Goal: Task Accomplishment & Management: Use online tool/utility

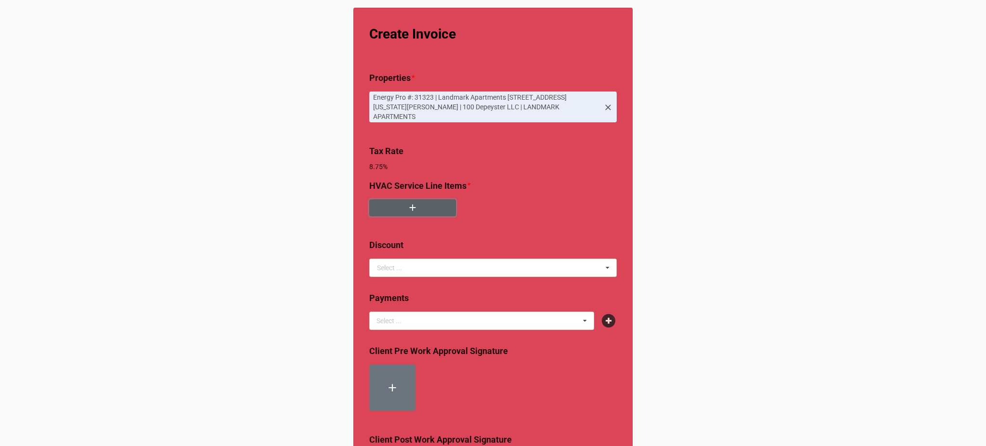
click at [428, 204] on button "button" at bounding box center [412, 207] width 87 height 17
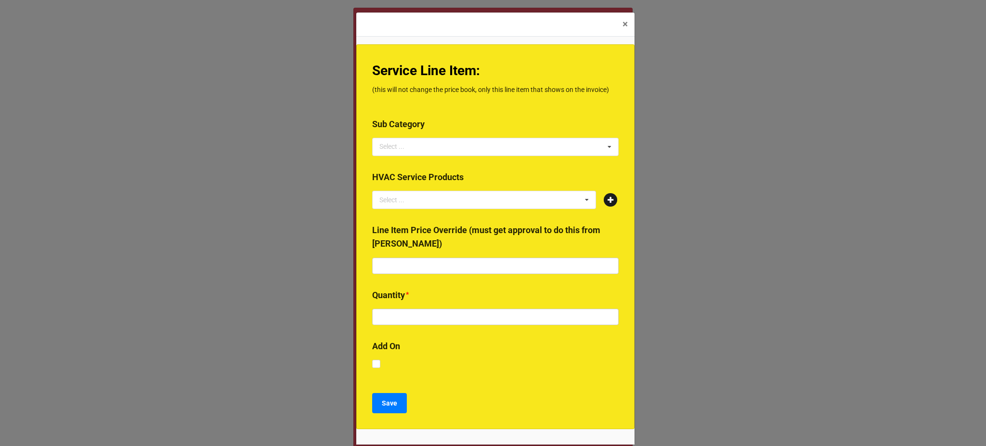
click at [609, 198] on icon at bounding box center [610, 199] width 13 height 13
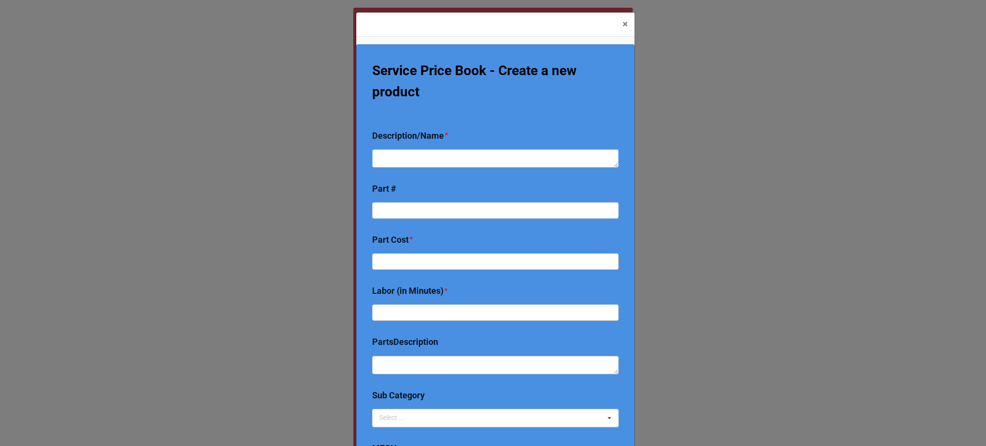
click at [442, 153] on textarea at bounding box center [495, 158] width 247 height 18
type textarea "x"
type textarea "Re"
type textarea "x"
type textarea "Rep"
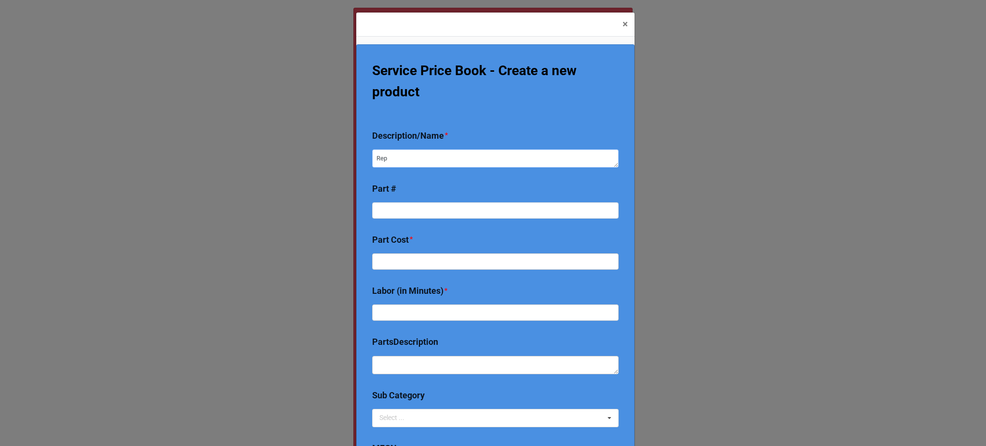
type textarea "x"
type textarea "Repl"
type textarea "x"
type textarea "Replce"
type textarea "x"
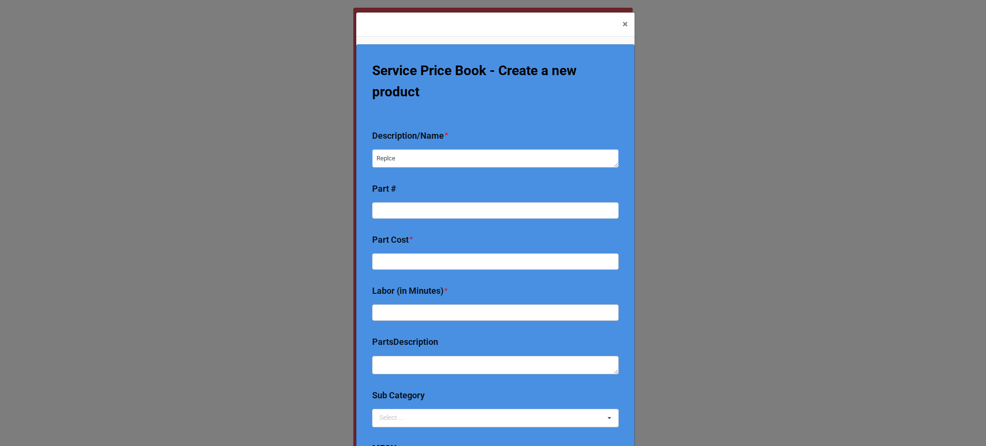
type textarea "Replce"
type textarea "x"
type textarea "Replce"
type textarea "x"
type textarea "Replc"
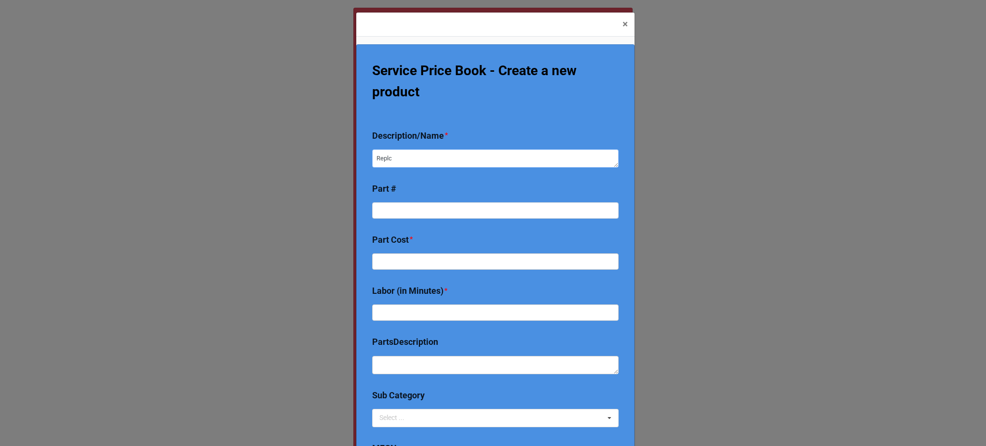
type textarea "x"
type textarea "Repl"
type textarea "x"
type textarea "Repla"
type textarea "x"
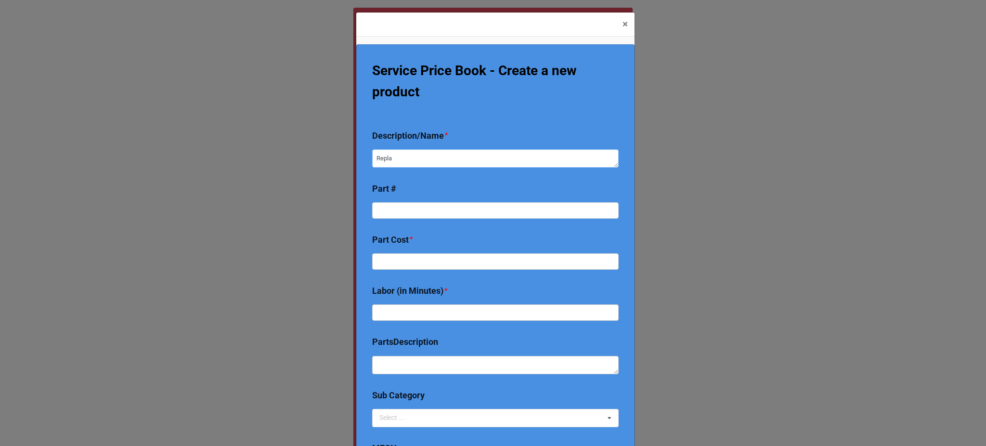
type textarea "Replac"
type textarea "x"
type textarea "Replace"
type textarea "x"
type textarea "Replace t"
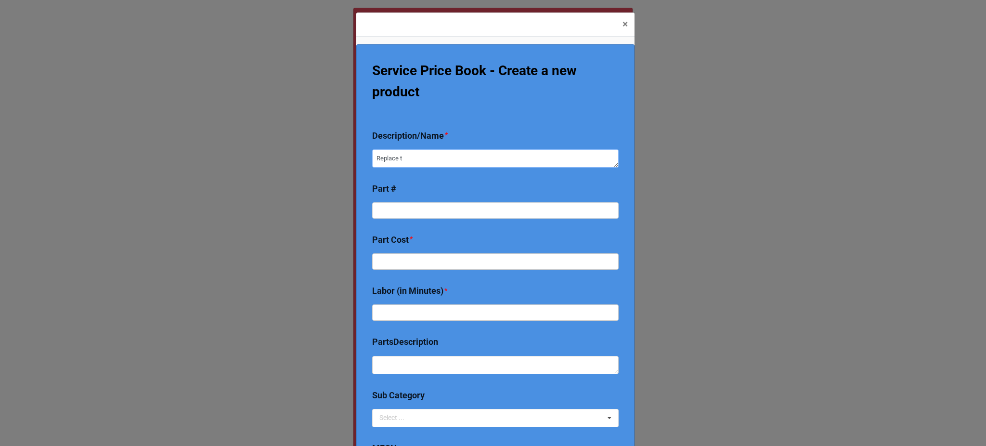
type textarea "x"
type textarea "Replace ti"
type textarea "x"
type textarea "Replace til"
type textarea "x"
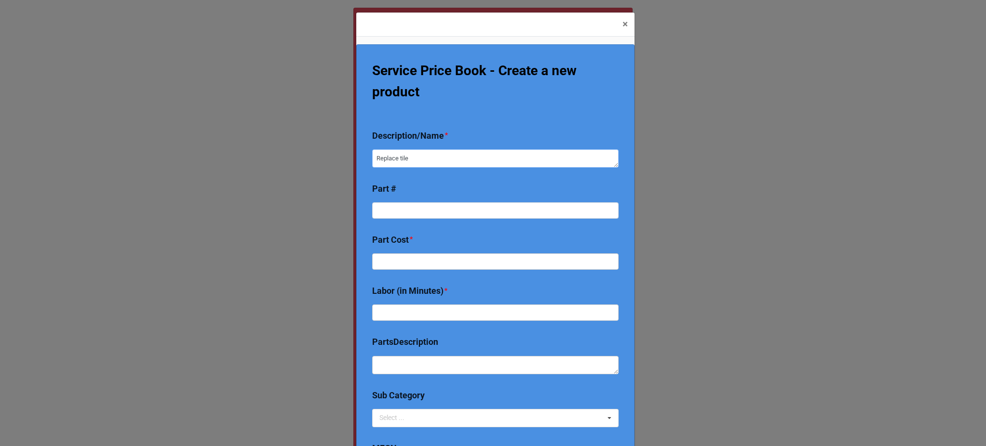
type textarea "Replace tilet"
type textarea "x"
type textarea "Replace tilet"
type textarea "x"
type textarea "Replace tilet f"
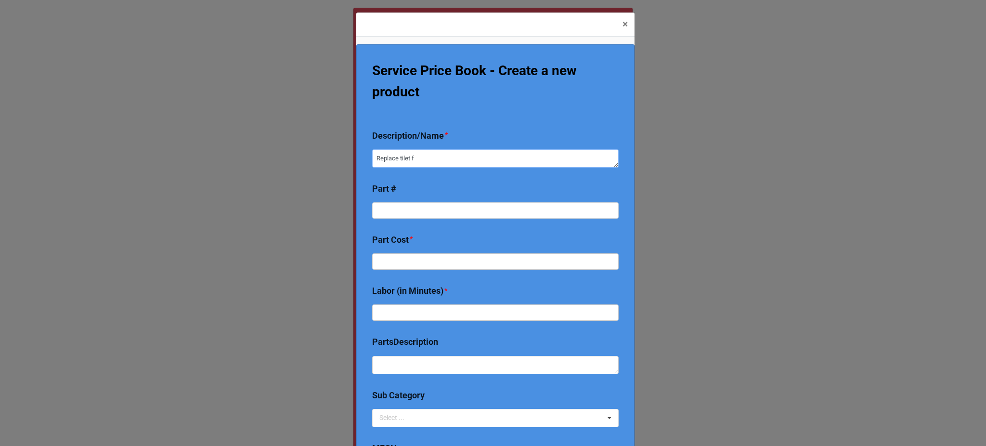
type textarea "x"
type textarea "Replace tilet fl"
type textarea "x"
type textarea "Replace tilet [MEDICAL_DATA]"
type textarea "x"
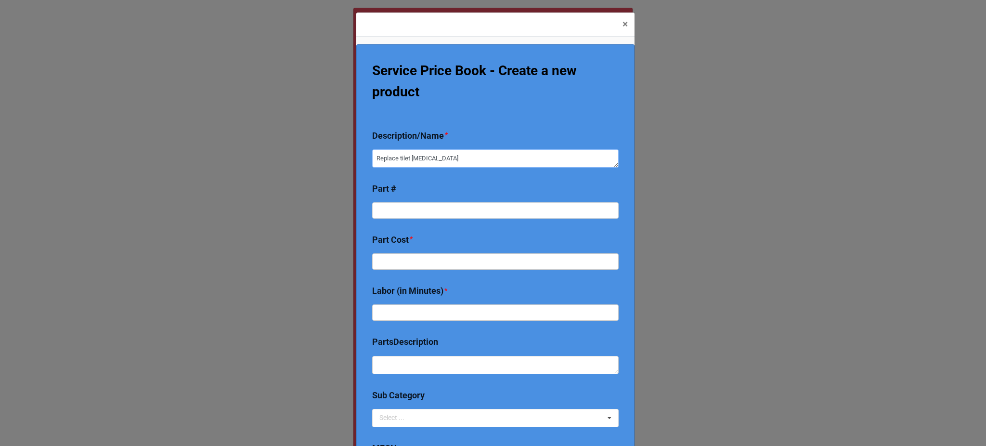
type textarea "Replace tilet flus"
type textarea "x"
type textarea "Replace tilet flush"
type textarea "x"
type textarea "Replace tilet flush v"
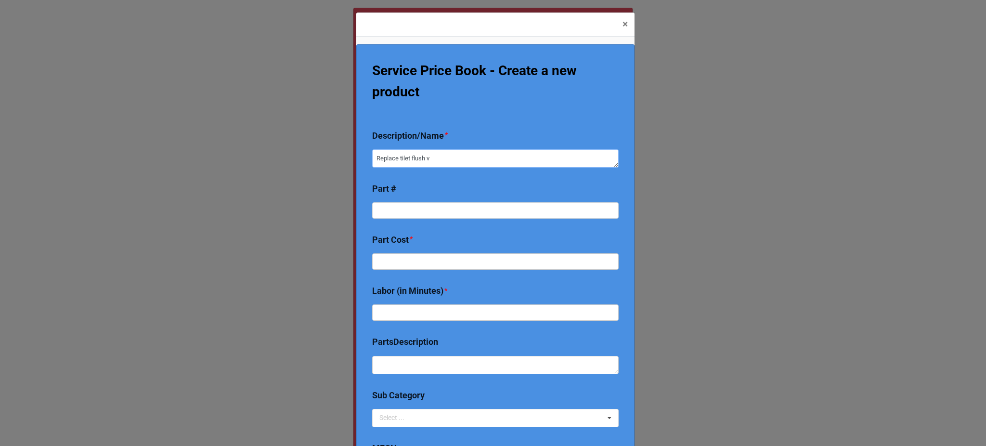
type textarea "x"
type textarea "Replace tilet flush va"
type textarea "x"
type textarea "Replace tilet flush val"
type textarea "x"
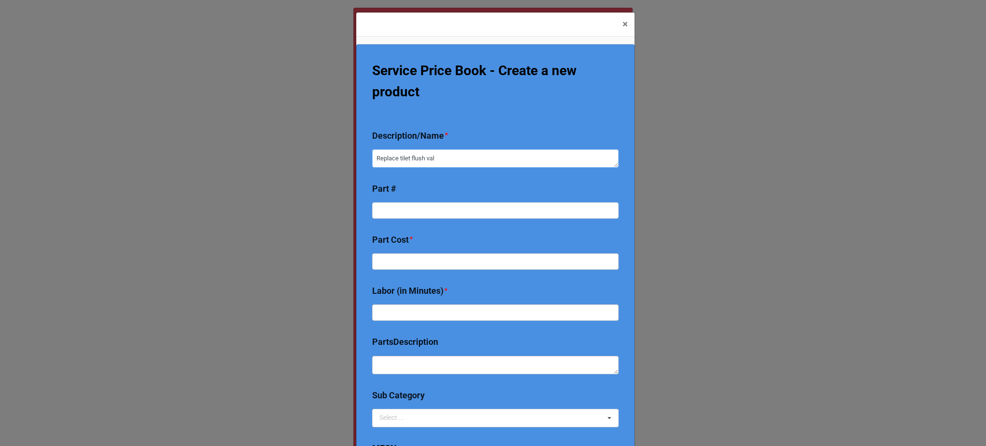
type textarea "Replace tilet flush valv"
type textarea "x"
type textarea "Replace tilet flush valve"
click at [401, 161] on textarea "Replace tilet flush valve" at bounding box center [495, 158] width 247 height 18
type textarea "x"
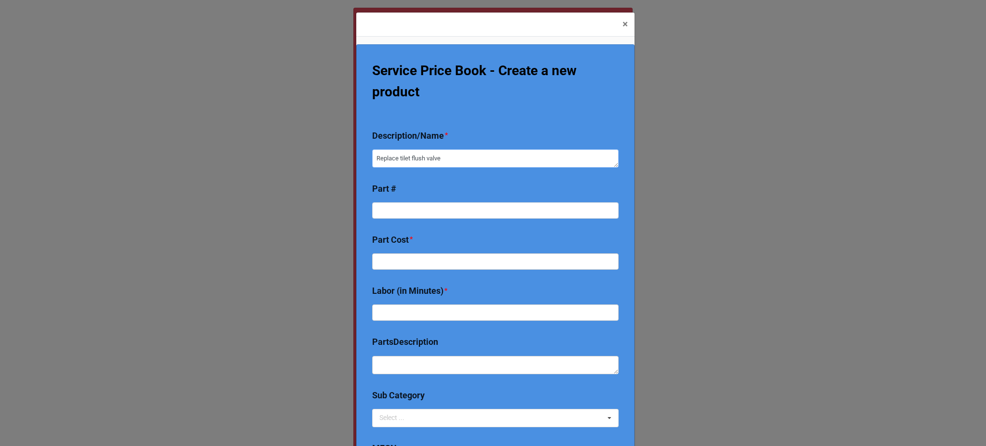
type textarea "Replace tlet flush valve"
type textarea "x"
type textarea "Replace tolet flush valve"
type textarea "x"
type textarea "Replace toilet flush valve"
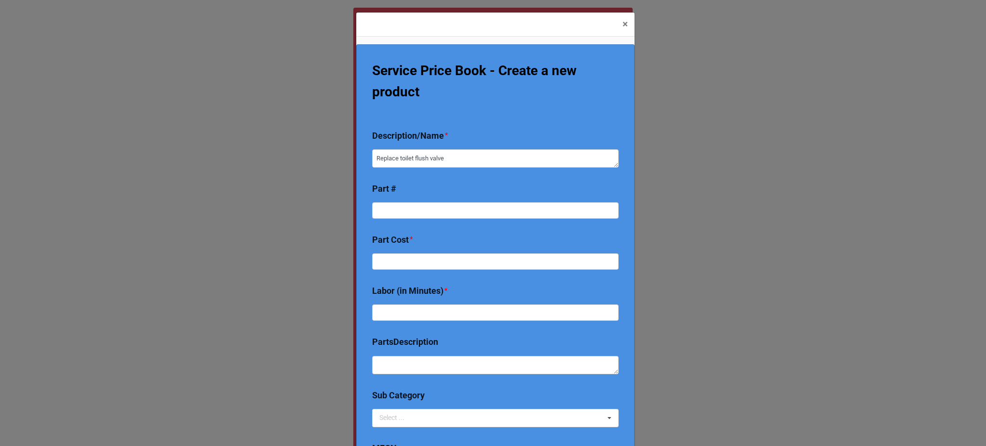
click at [425, 223] on b "Part #" at bounding box center [495, 238] width 247 height 31
click at [452, 211] on input at bounding box center [495, 210] width 247 height 16
drag, startPoint x: 528, startPoint y: 207, endPoint x: 511, endPoint y: 201, distance: 18.1
click at [511, 223] on div "Part #" at bounding box center [495, 248] width 247 height 51
paste input "6065161.002"
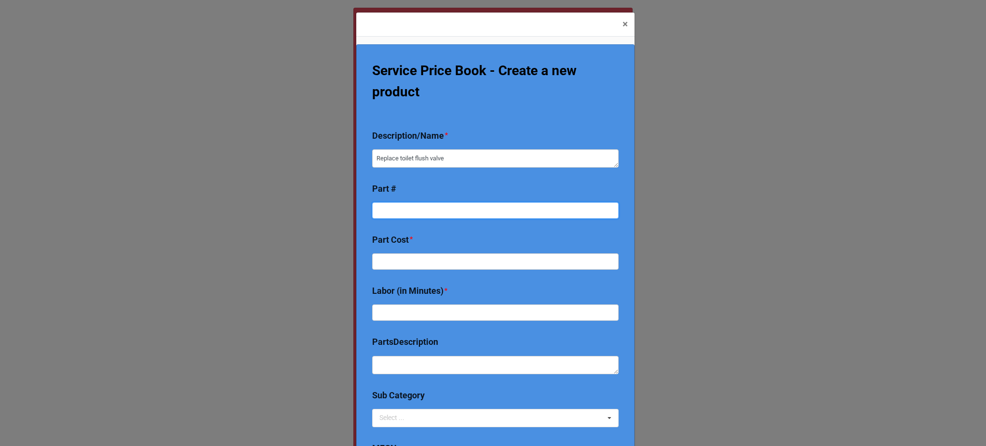
type textarea "x"
type input "6065161.002"
click at [441, 309] on input "text" at bounding box center [495, 317] width 247 height 16
type textarea "x"
type input "3"
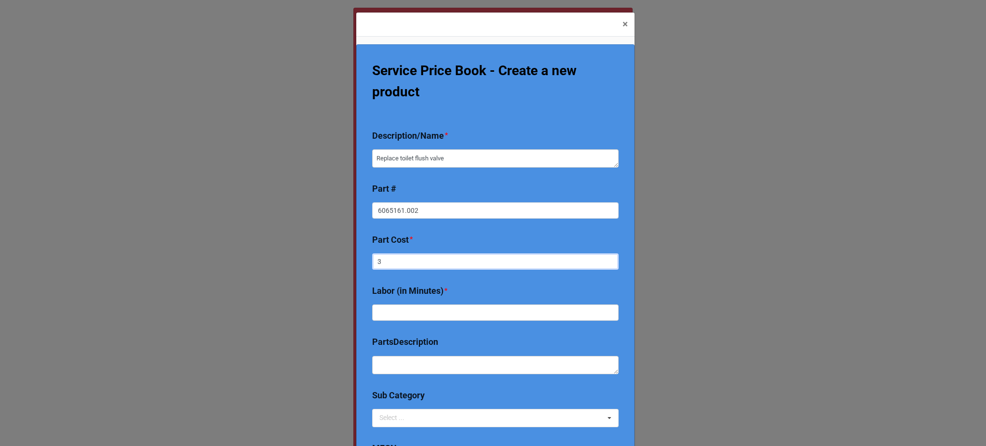
type textarea "x"
type input "30"
type textarea "x"
type input "307."
type textarea "x"
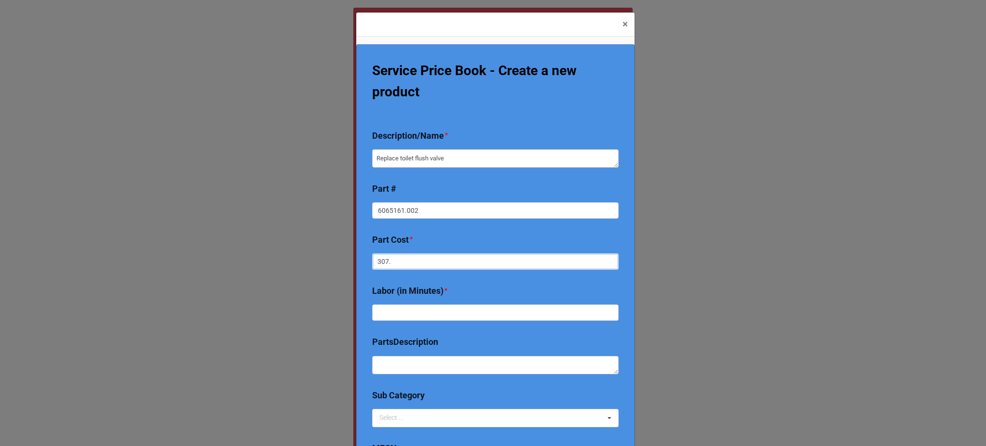
type input "307.5"
type textarea "x"
type input "307.54"
click at [442, 316] on input "text" at bounding box center [495, 312] width 247 height 16
type textarea "x"
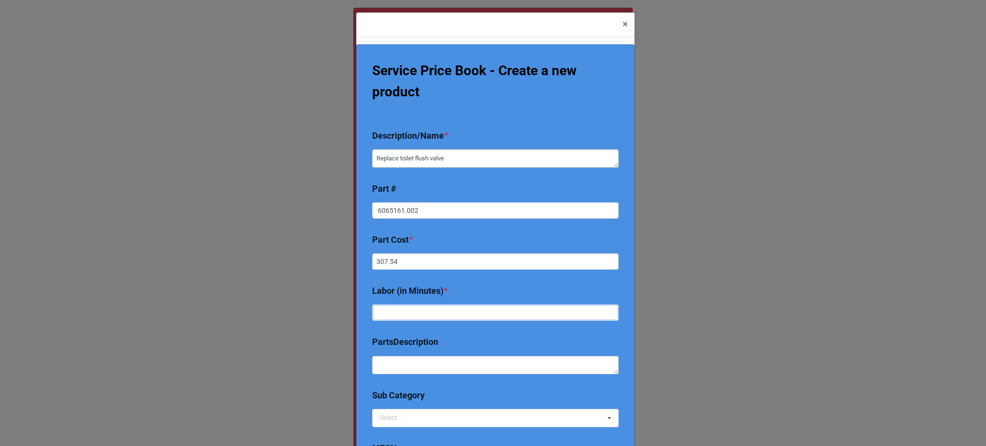
type input "2"
type textarea "x"
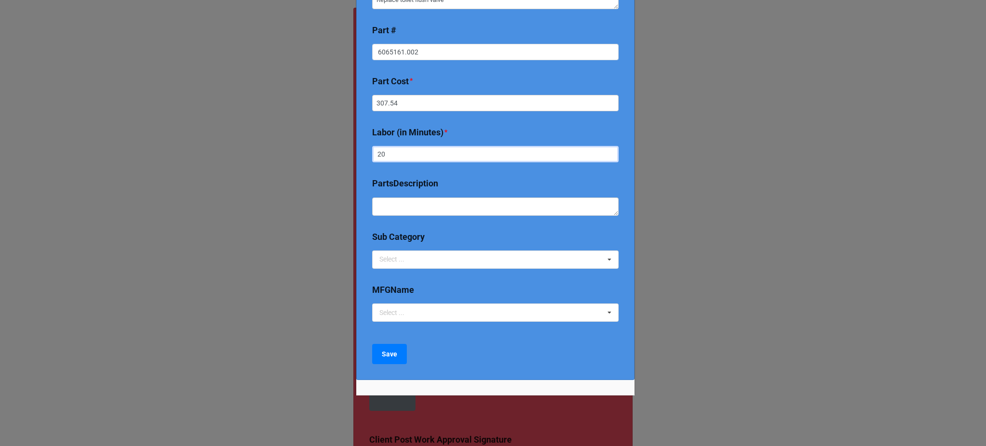
scroll to position [168, 0]
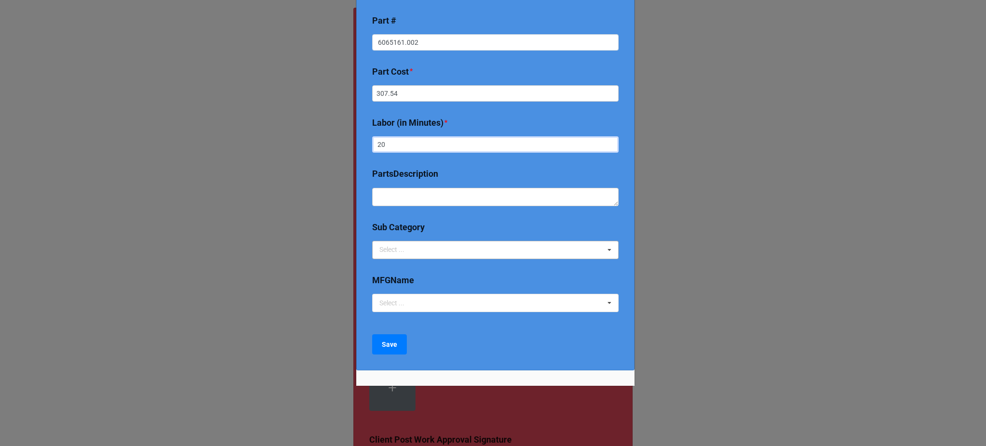
type input "20"
click at [459, 251] on div "Select ... 2024 Early Bird Maintenance Plan 1725/3450 RPM ACCESS & DIFFICULTY A…" at bounding box center [495, 250] width 247 height 18
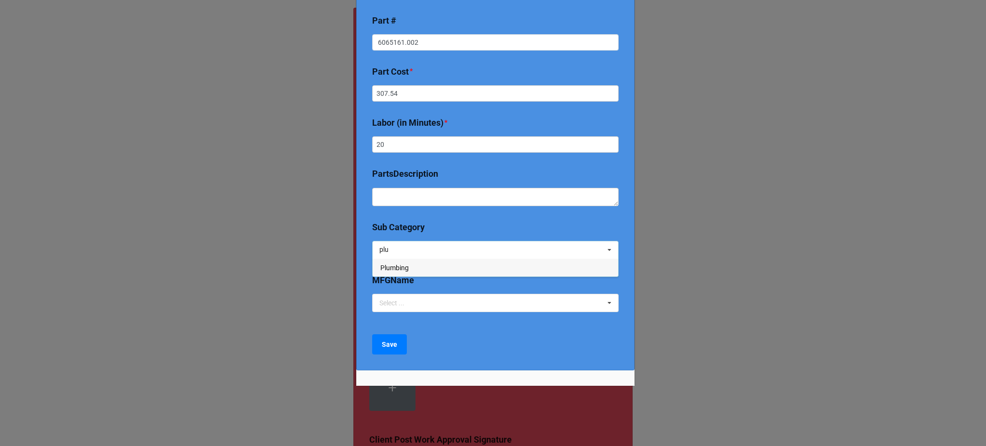
type input "plu"
click at [395, 266] on span "Plumbing" at bounding box center [394, 268] width 28 height 8
type textarea "x"
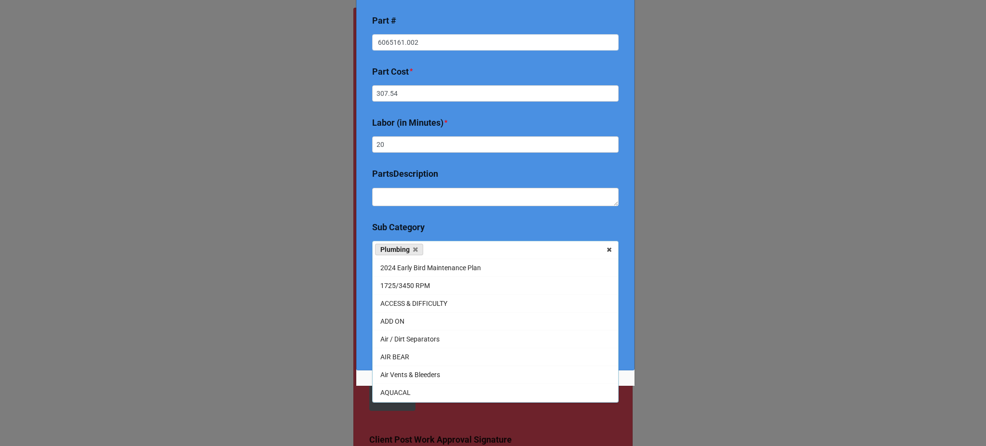
click at [365, 341] on div "Service Price Book - Create a new product Description/Name * Replace toilet flu…" at bounding box center [495, 236] width 278 height 385
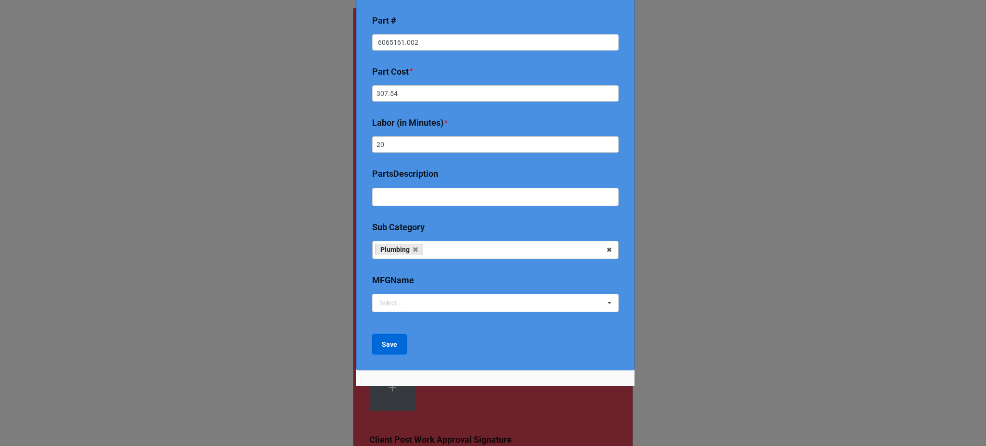
click at [388, 343] on b "Save" at bounding box center [389, 344] width 15 height 10
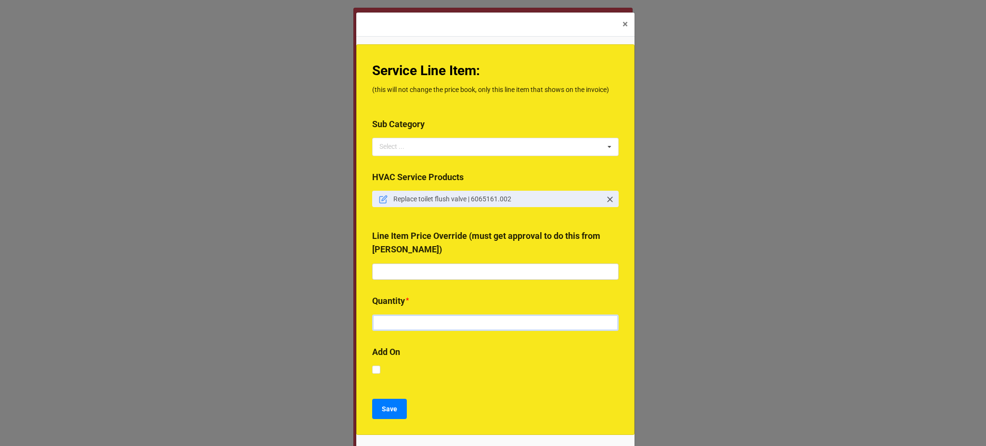
click at [411, 326] on input "text" at bounding box center [495, 322] width 247 height 16
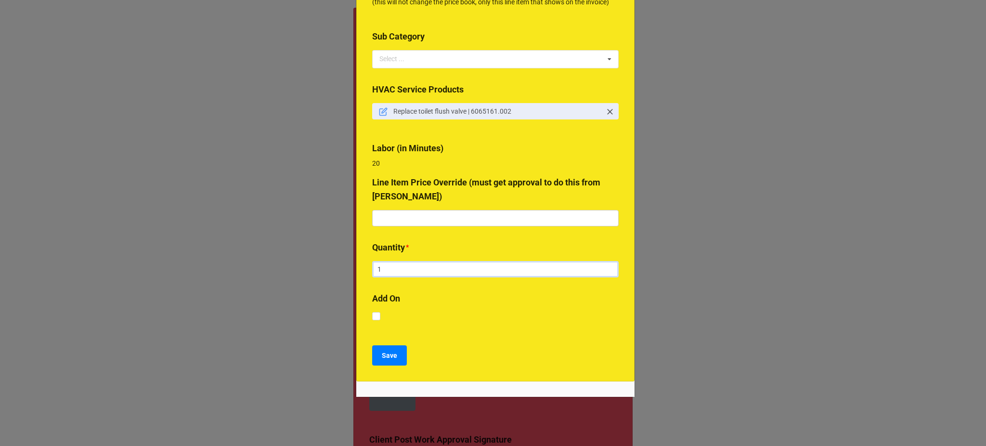
scroll to position [91, 0]
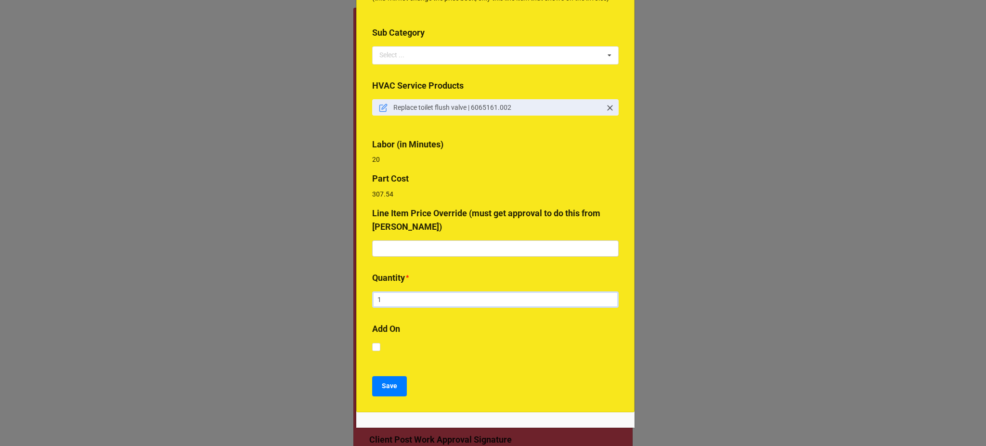
type input "1"
click at [387, 373] on div "Service Line Item: (this will not change the price book, only this line item th…" at bounding box center [495, 182] width 278 height 459
click at [388, 376] on button "Save" at bounding box center [389, 386] width 35 height 20
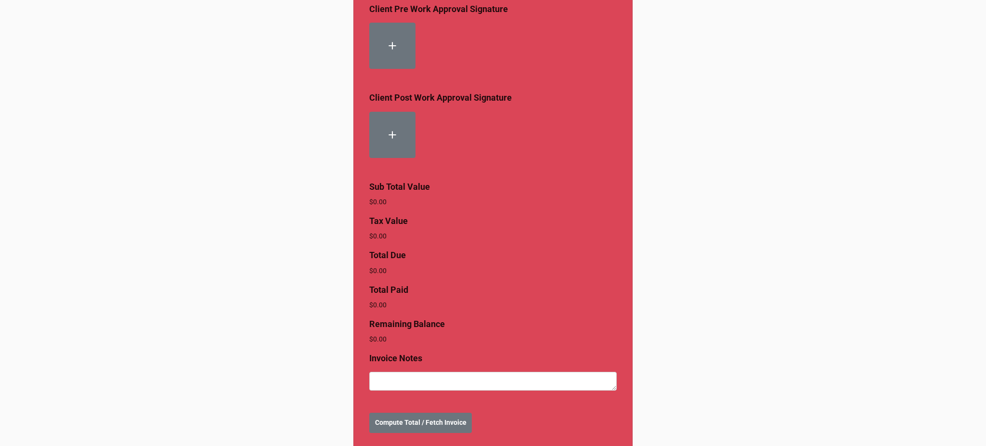
scroll to position [375, 0]
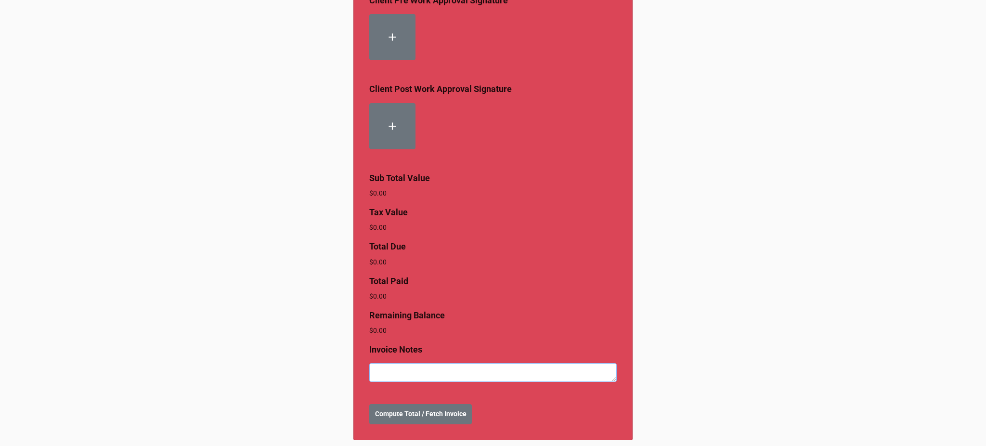
click at [446, 363] on textarea at bounding box center [492, 372] width 247 height 18
type textarea "x"
type textarea "L"
type textarea "x"
type textarea "Lo"
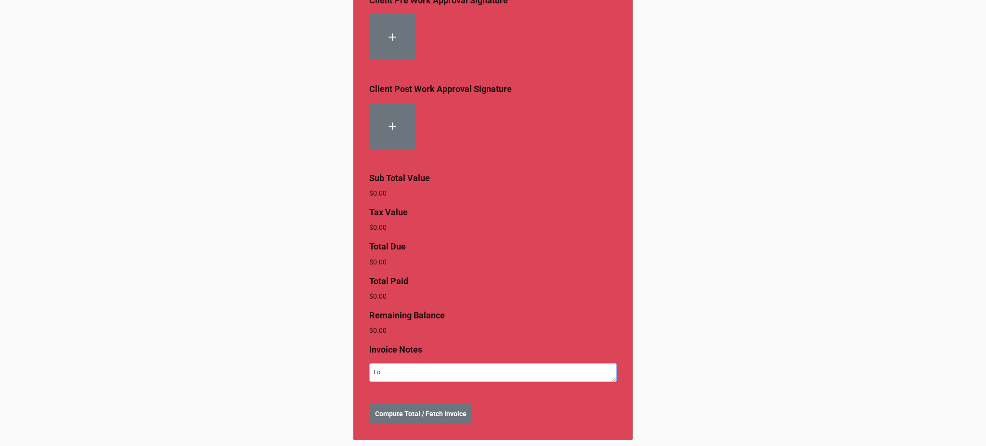
type textarea "x"
type textarea "Log"
type textarea "x"
type textarea "Loga"
type textarea "x"
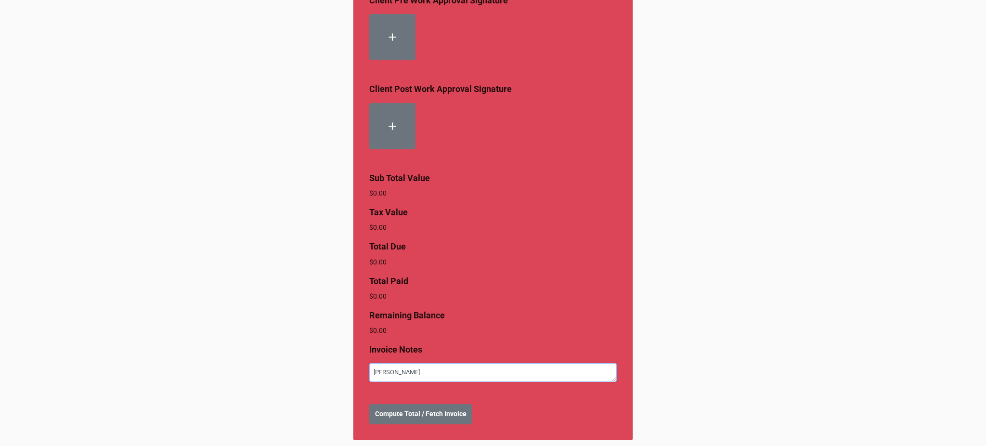
type textarea "[PERSON_NAME]"
type textarea "x"
type textarea "[PERSON_NAME] do"
type textarea "x"
type textarea "[PERSON_NAME]"
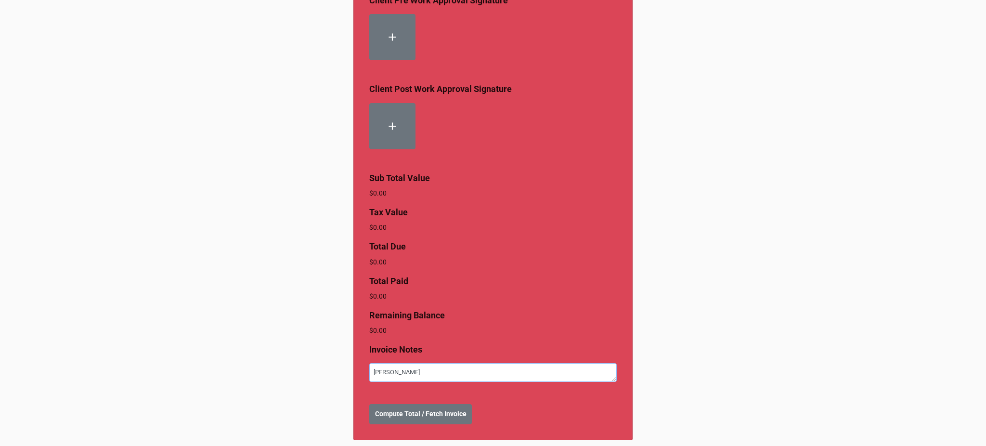
type textarea "x"
type textarea "[PERSON_NAME] doesn"
type textarea "x"
type textarea "[PERSON_NAME] doesn'"
type textarea "x"
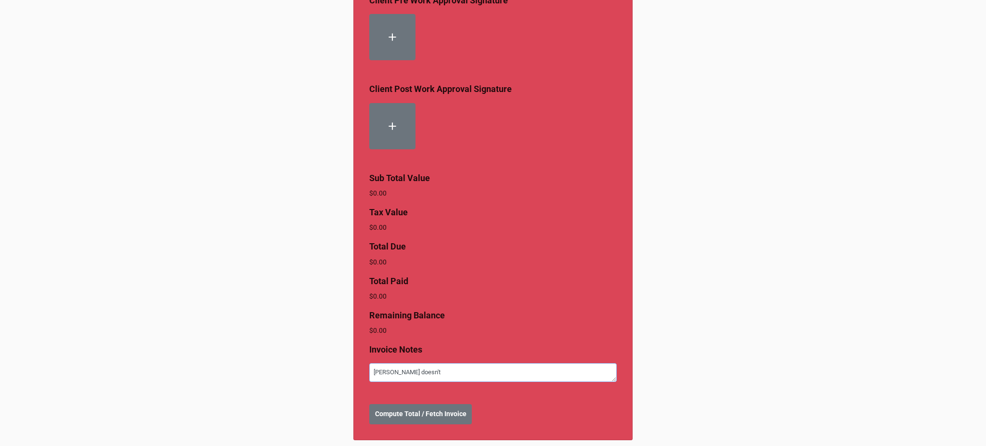
type textarea "[PERSON_NAME] doesn't"
type textarea "x"
type textarea "[PERSON_NAME] doesn't h"
type textarea "x"
type textarea "[PERSON_NAME] doesn't ha"
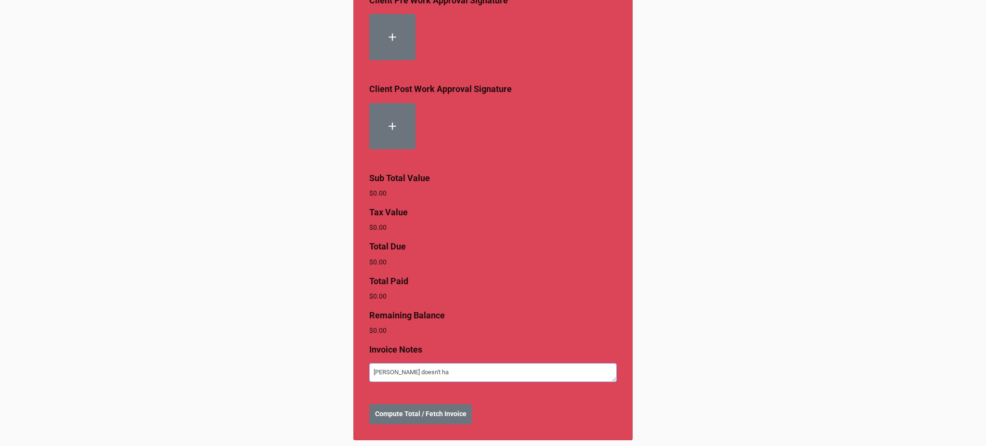
type textarea "x"
type textarea "[PERSON_NAME] doesn't hae"
type textarea "x"
type textarea "[PERSON_NAME] doesn't hae"
type textarea "x"
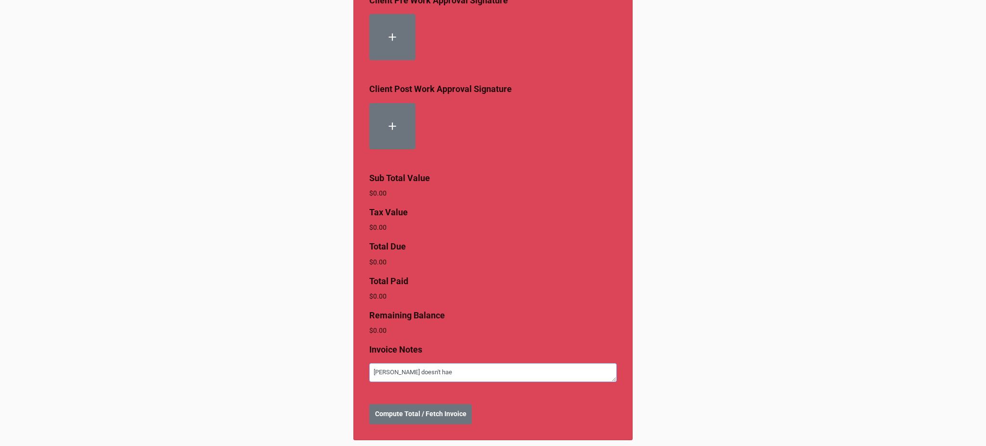
type textarea "[PERSON_NAME] doesn't hae"
type textarea "x"
type textarea "[PERSON_NAME] doesn't ha"
type textarea "x"
type textarea "[PERSON_NAME] doesn't hav"
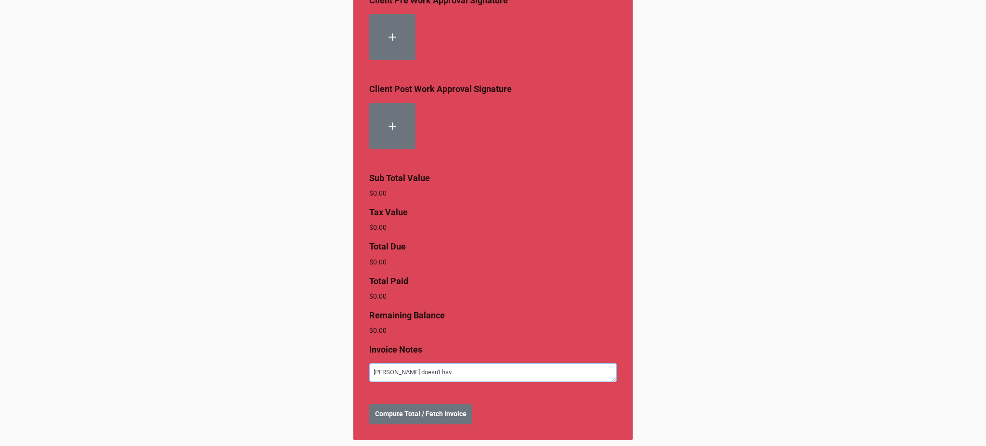
type textarea "x"
type textarea "[PERSON_NAME] doesn't have"
type textarea "x"
type textarea "[PERSON_NAME] doesn't have a"
type textarea "x"
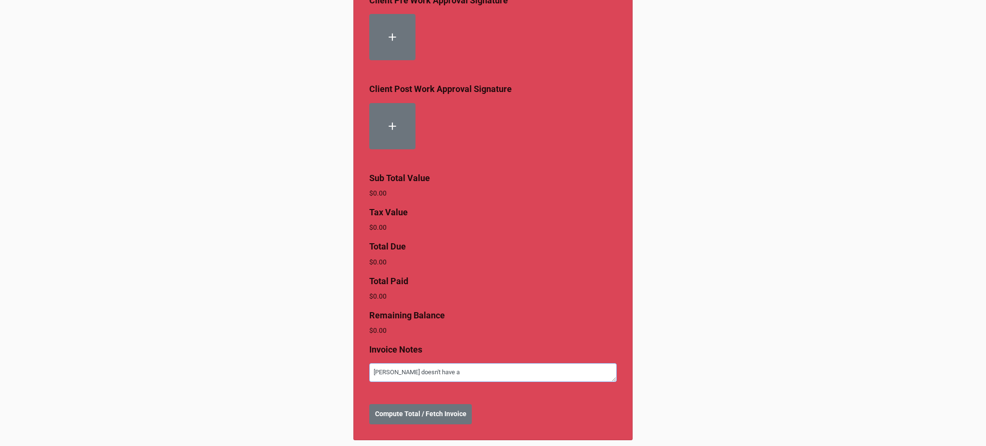
type textarea "[PERSON_NAME] doesn't have a"
type textarea "x"
type textarea "[PERSON_NAME] doesn't have a p"
type textarea "x"
type textarea "[PERSON_NAME] doesn't have a pa"
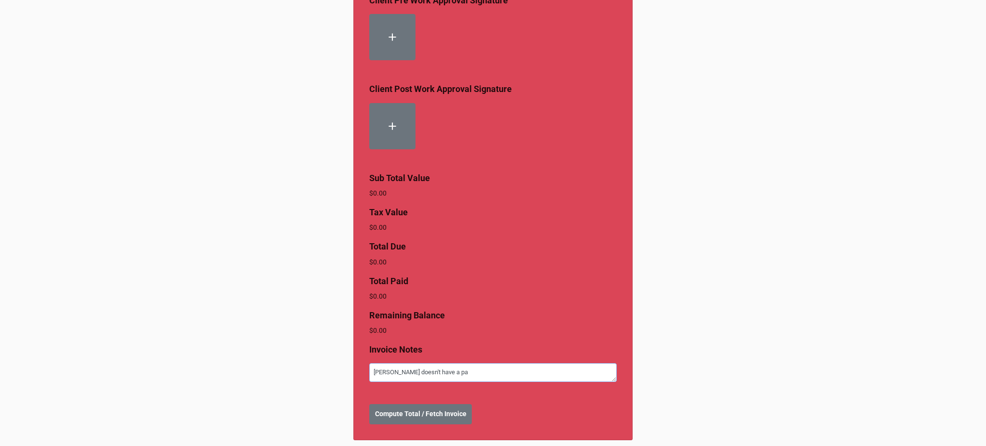
type textarea "x"
type textarea "[PERSON_NAME] doesn't have a par"
type textarea "x"
type textarea "[PERSON_NAME] doesn't have a part"
type textarea "x"
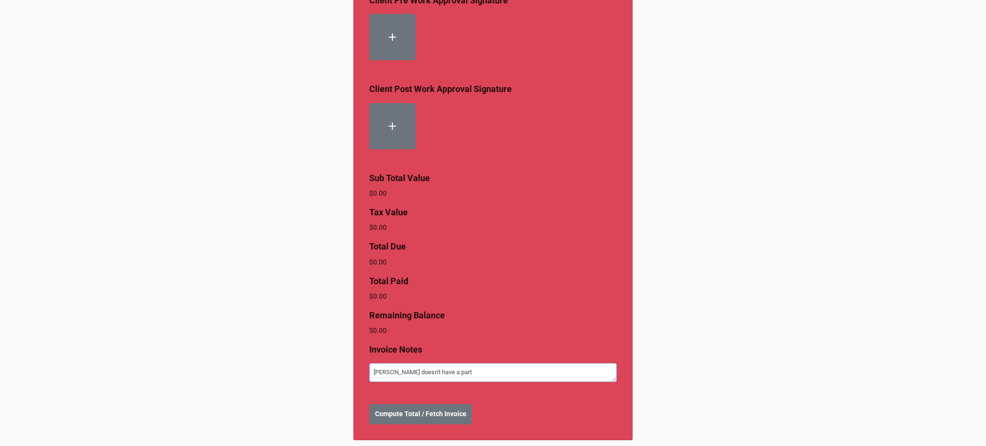
type textarea "[PERSON_NAME] doesn't have a part"
type textarea "x"
type textarea "[PERSON_NAME] doesn't have a part n"
type textarea "x"
type textarea "[PERSON_NAME] doesn't have a part nu"
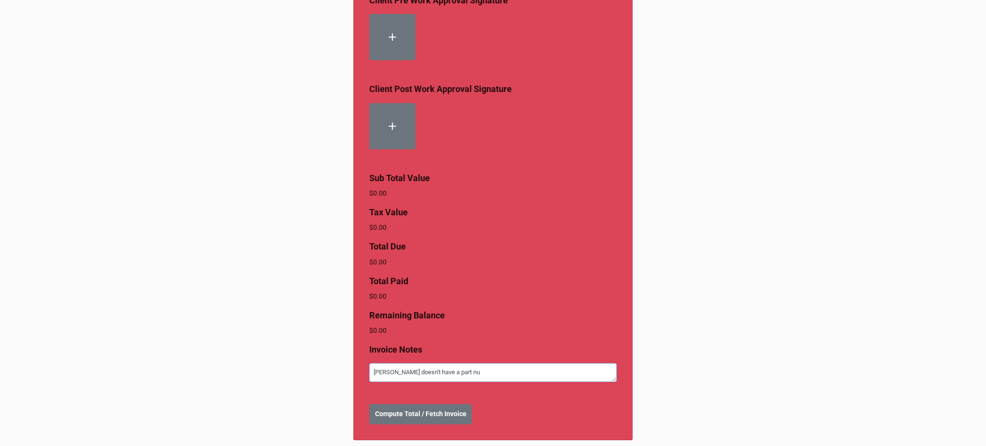
type textarea "x"
type textarea "[PERSON_NAME] doesn't have a part num"
type textarea "x"
type textarea "[PERSON_NAME] doesn't have a part numb"
type textarea "x"
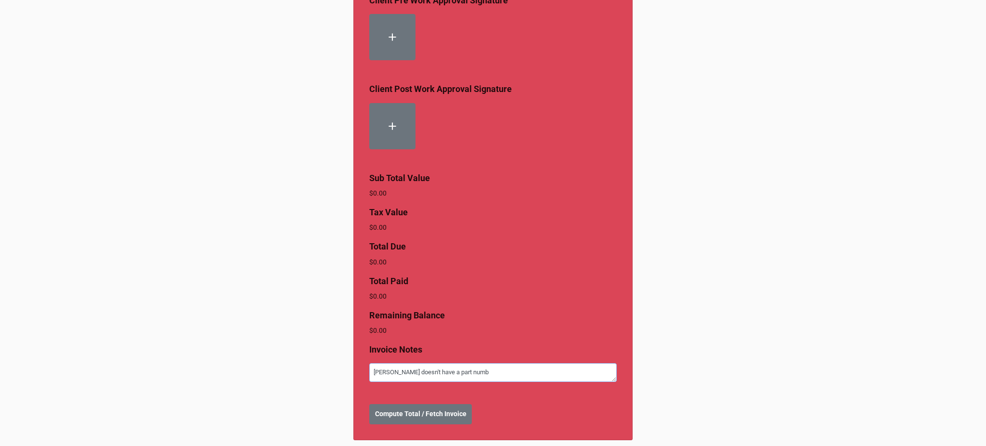
type textarea "[PERSON_NAME] doesn't have a part numbe"
type textarea "x"
type textarea "[PERSON_NAME] doesn't have a part number"
type textarea "x"
type textarea "[PERSON_NAME] doesn't have a part number b"
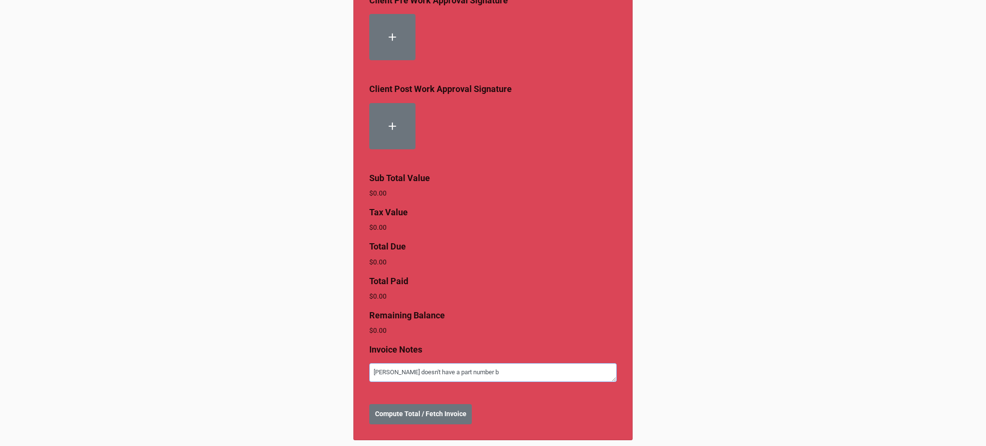
type textarea "x"
type textarea "[PERSON_NAME] doesn't have a part number bu"
type textarea "x"
type textarea "[PERSON_NAME] doesn't have a part number but"
type textarea "x"
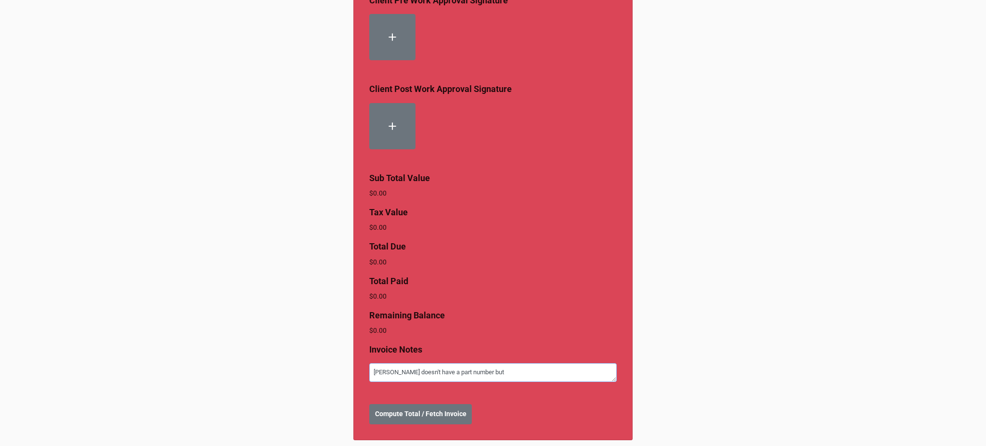
type textarea "[PERSON_NAME] doesn't have a part number but"
type textarea "x"
type textarea "[PERSON_NAME] doesn't have a part number but f"
type textarea "x"
type textarea "[PERSON_NAME] doesn't have a part number but fl"
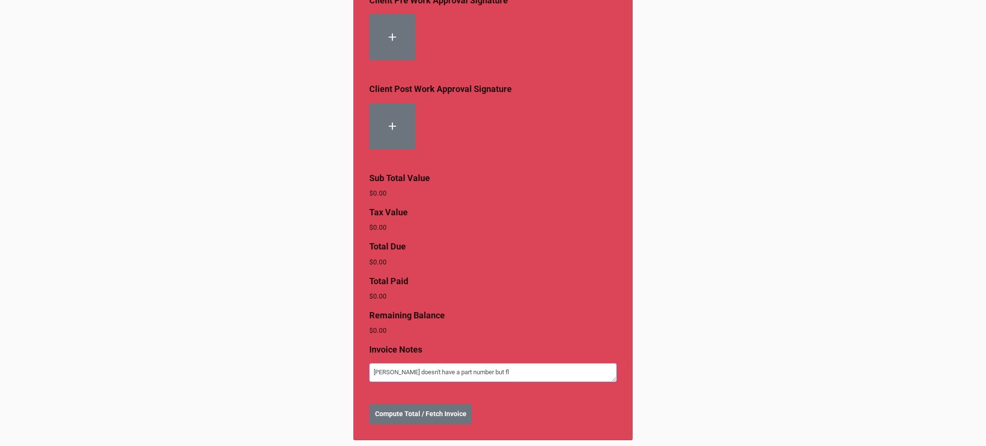
type textarea "x"
type textarea "[PERSON_NAME] doesn't have a part number but [MEDICAL_DATA]"
type textarea "x"
type textarea "[PERSON_NAME] doesn't have a part number but flus h"
type textarea "x"
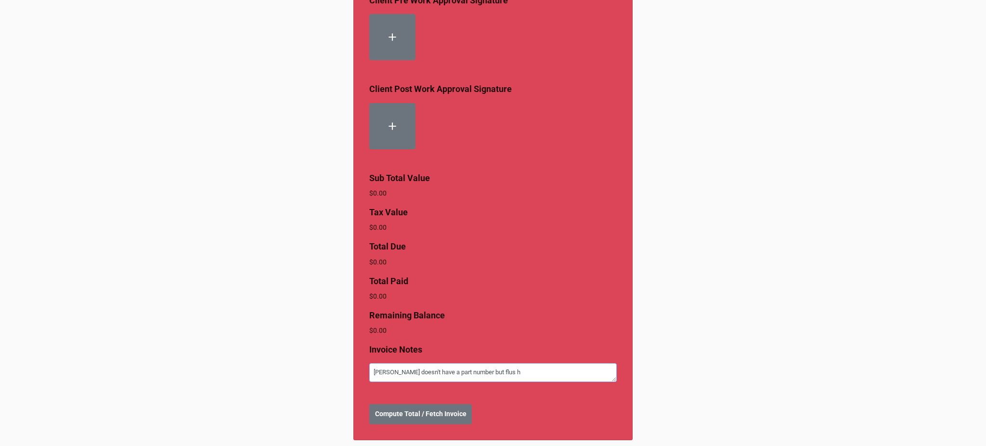
type textarea "[PERSON_NAME] doesn't have a part number but flus hv"
type textarea "x"
type textarea "[PERSON_NAME] doesn't have a part number but flus hvl"
type textarea "x"
type textarea "[PERSON_NAME] doesn't have a part number but flus hvlv"
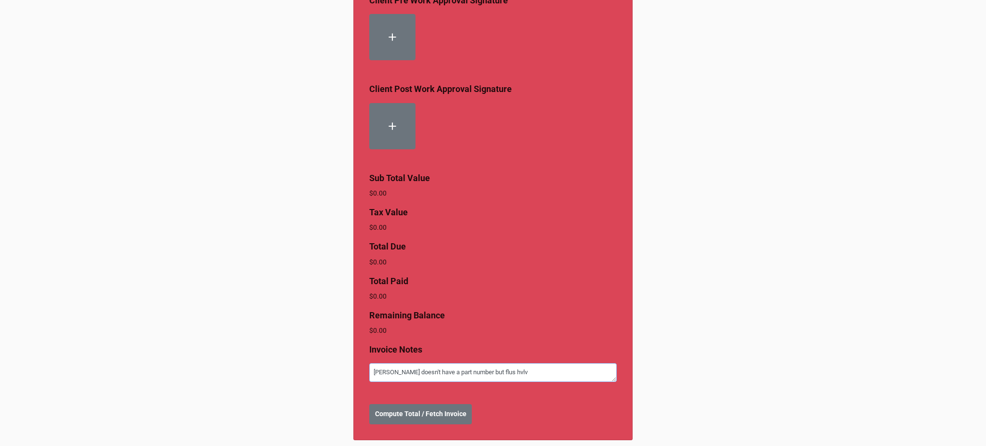
type textarea "x"
type textarea "[PERSON_NAME] doesn't have a part number but flus hvlve"
type textarea "x"
type textarea "[PERSON_NAME] doesn't have a part number but flus hvlves"
type textarea "x"
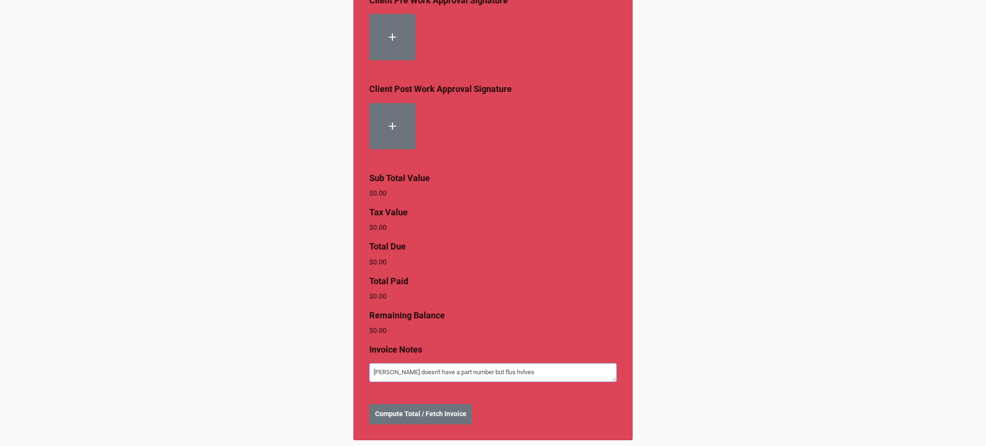
type textarea "[PERSON_NAME] doesn't have a part number but flus hvlves"
type textarea "x"
type textarea "[PERSON_NAME] doesn't have a part number but flus hvlves ar"
type textarea "x"
type textarea "[PERSON_NAME] doesn't have a part number but flus hvlves are"
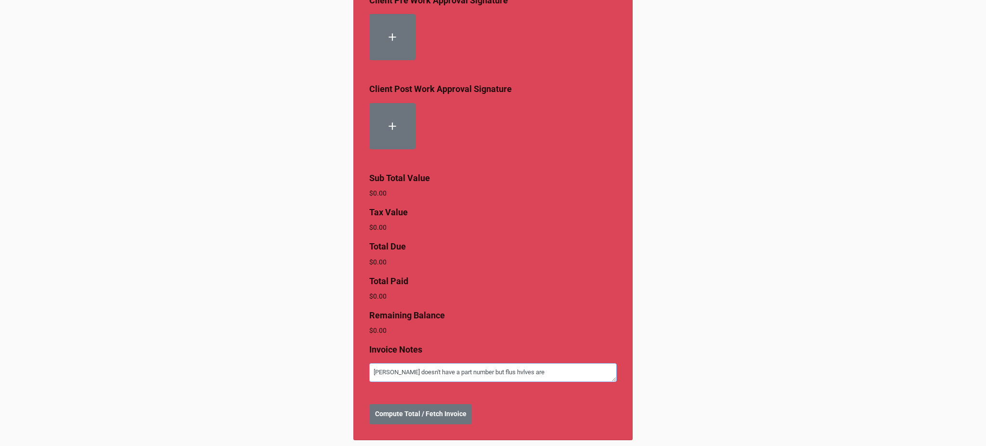
type textarea "x"
type textarea "[PERSON_NAME] doesn't have a part number but flus hvlves are"
type textarea "x"
type textarea "[PERSON_NAME] doesn't have a part number but flus hvlves are a"
type textarea "x"
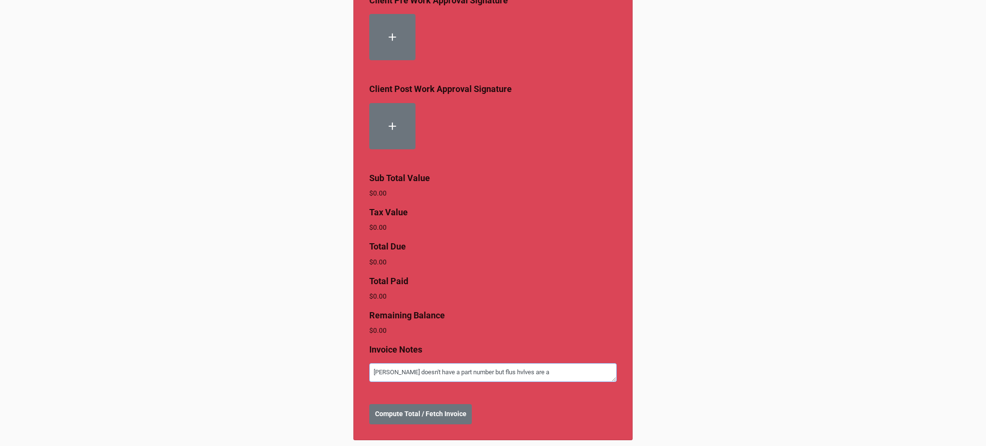
type textarea "[PERSON_NAME] doesn't have a part number but flus hvlves are ab"
type textarea "x"
type textarea "[PERSON_NAME] doesn't have a part number but flus hvlves are abo"
type textarea "x"
type textarea "[PERSON_NAME] doesn't have a part number but flus hvlves are abou"
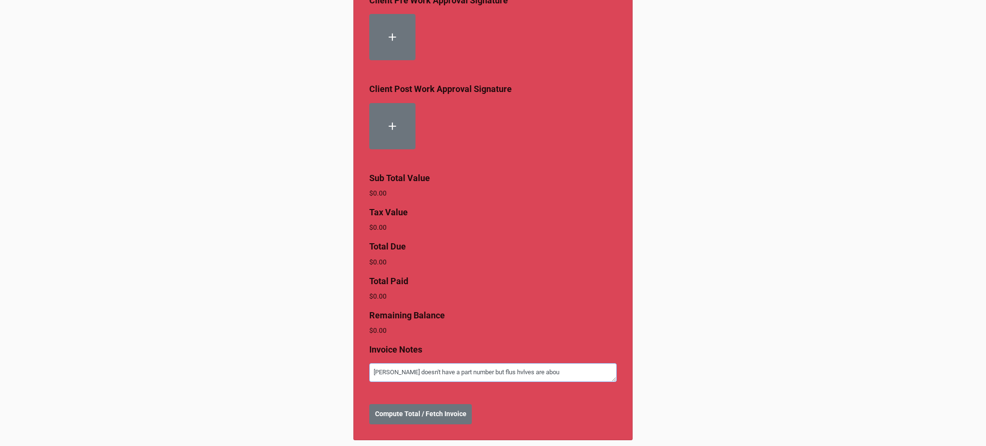
type textarea "x"
type textarea "[PERSON_NAME] doesn't have a part number but flus hvlves are about"
type textarea "x"
type textarea "[PERSON_NAME] doesn't have a part number but flus hvlves are about"
type textarea "x"
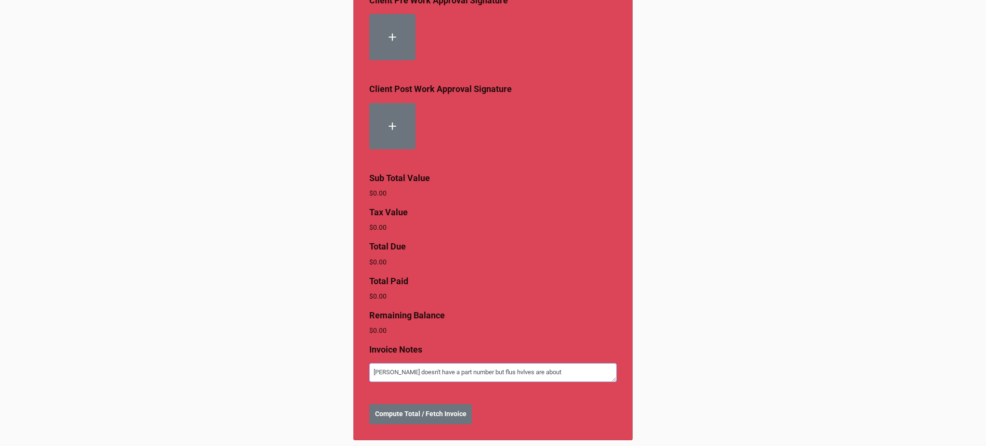
type textarea "[PERSON_NAME] doesn't have a part number but flus hvlves are about $"
type textarea "x"
type textarea "[PERSON_NAME] doesn't have a part number but flus hvlves are about $3"
type textarea "x"
type textarea "[PERSON_NAME] doesn't have a part number but flus hvlves are about $30"
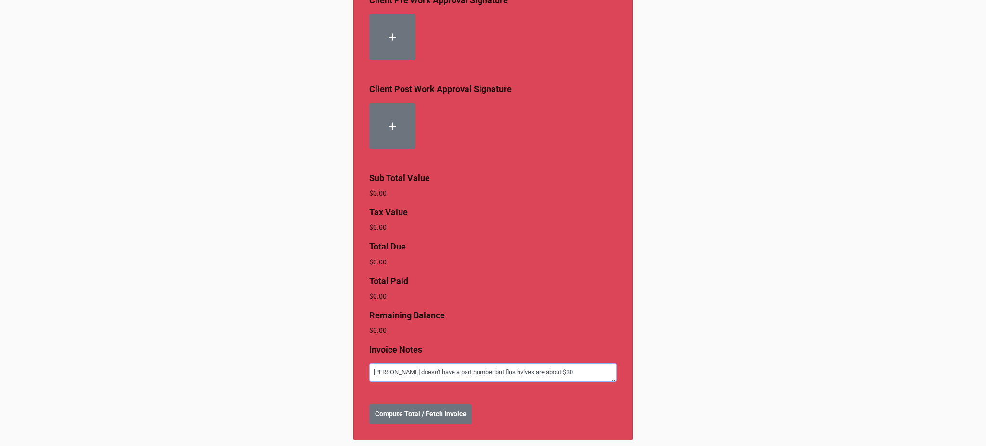
type textarea "x"
type textarea "[PERSON_NAME] doesn't have a part number but flus hvlves are about $300"
type textarea "x"
type textarea "[PERSON_NAME] doesn't have a part number but flus hvlves are about $300 o"
type textarea "x"
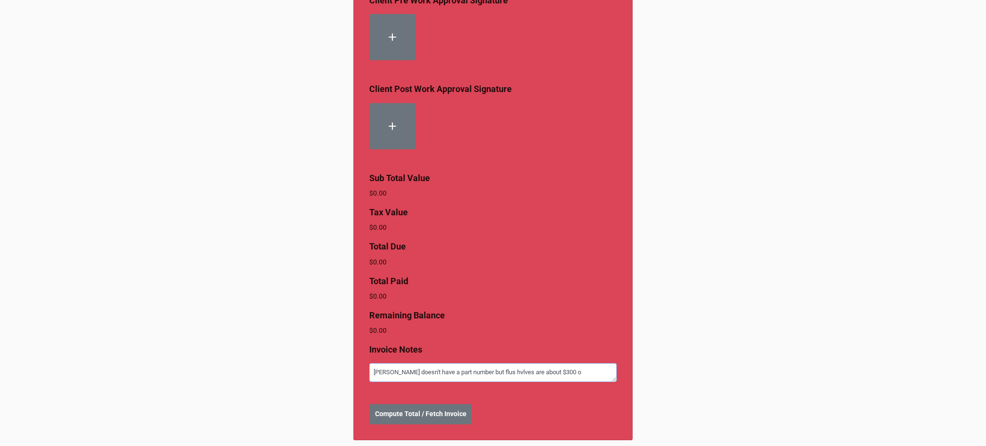
type textarea "[PERSON_NAME] doesn't have a part number but flus hvlves are about $300 ou"
type textarea "x"
type textarea "[PERSON_NAME] doesn't have a part number but flus hvlves are about $300 our"
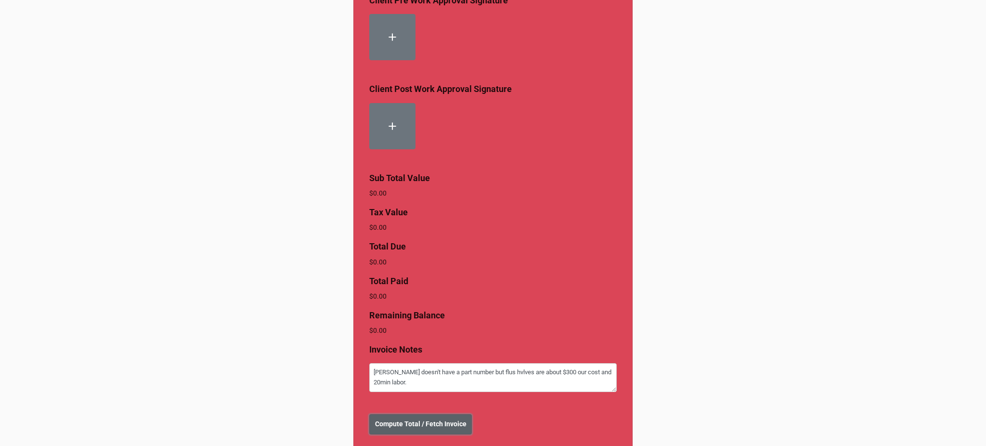
click at [413, 419] on b "Compute Total / Fetch Invoice" at bounding box center [420, 424] width 91 height 10
click at [388, 419] on b "Create Invoice" at bounding box center [397, 424] width 44 height 10
